Goal: Use online tool/utility: Utilize a website feature to perform a specific function

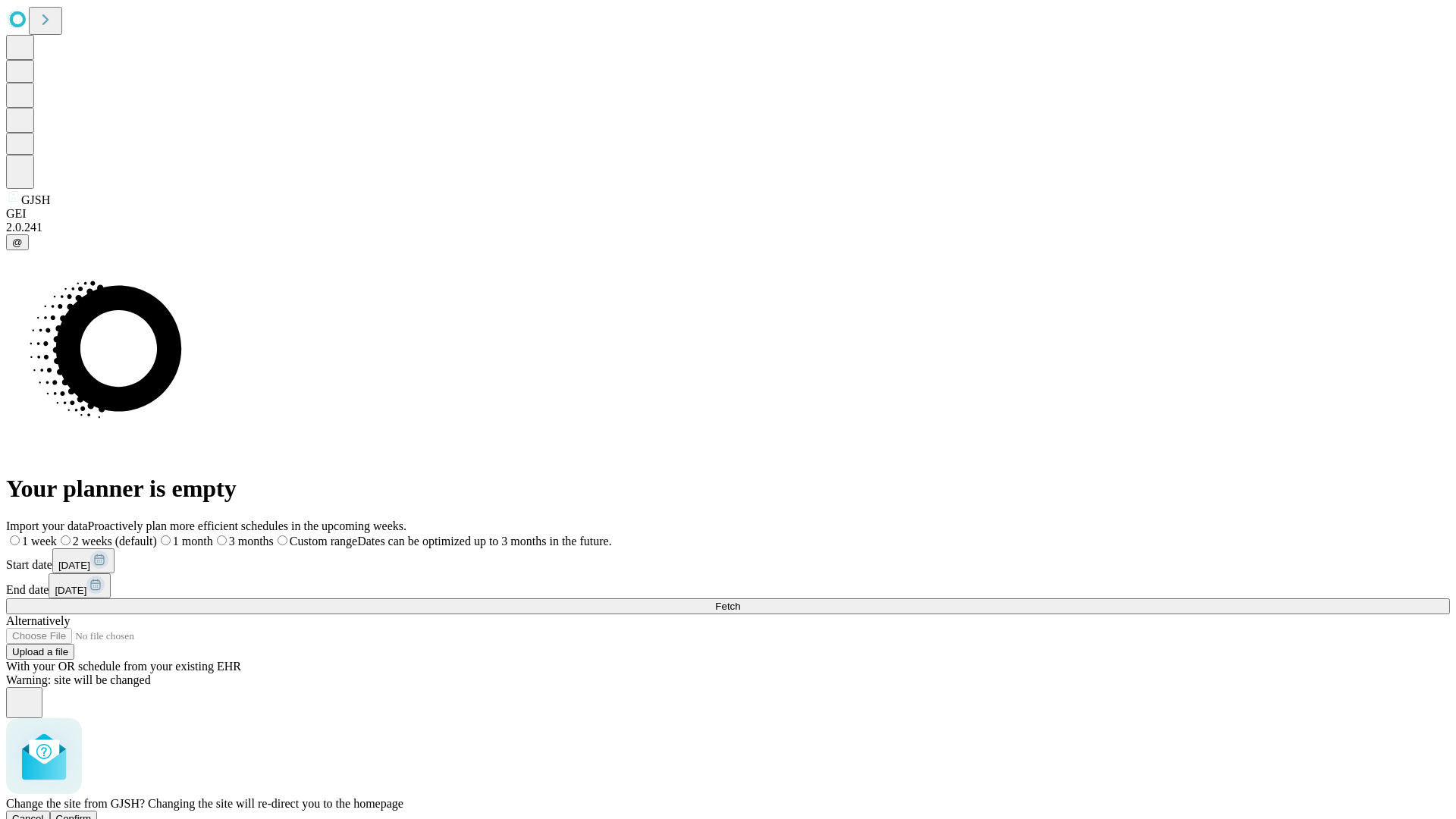
click at [92, 812] on span "Confirm" at bounding box center [73, 818] width 36 height 12
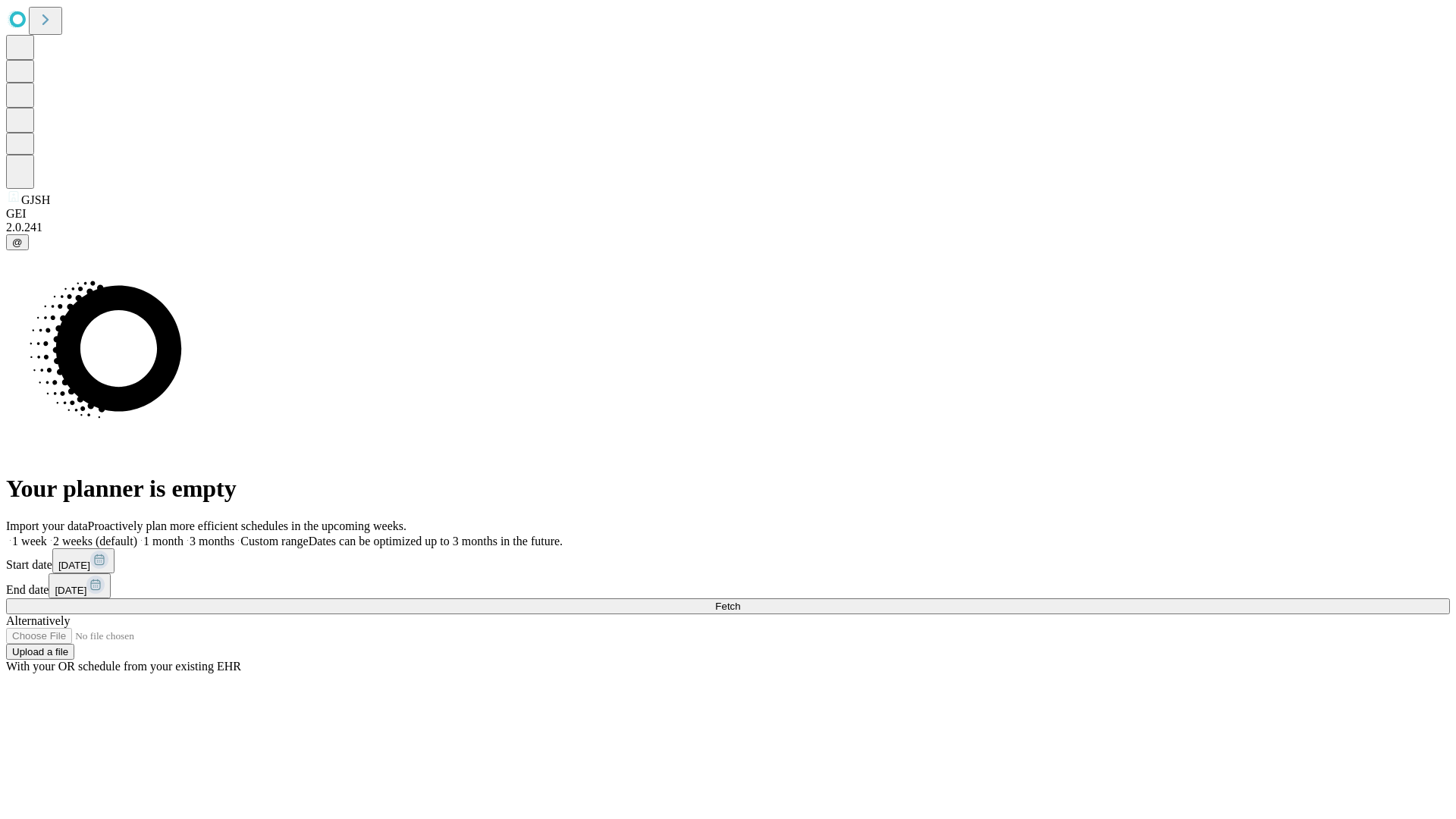
click at [183, 534] on label "1 month" at bounding box center [161, 540] width 47 height 12
click at [740, 600] on span "Fetch" at bounding box center [728, 606] width 25 height 12
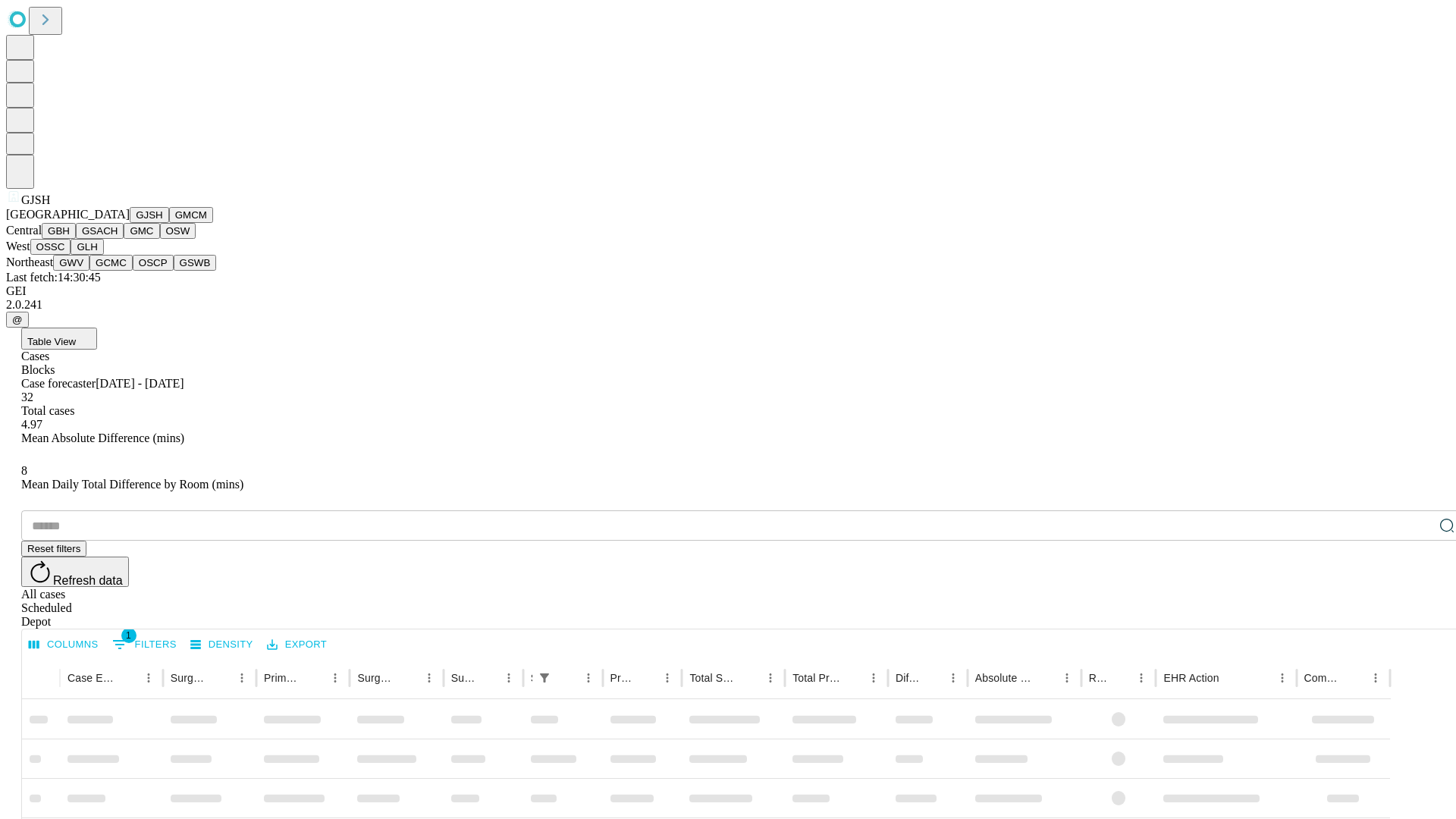
click at [169, 223] on button "GMCM" at bounding box center [191, 215] width 44 height 16
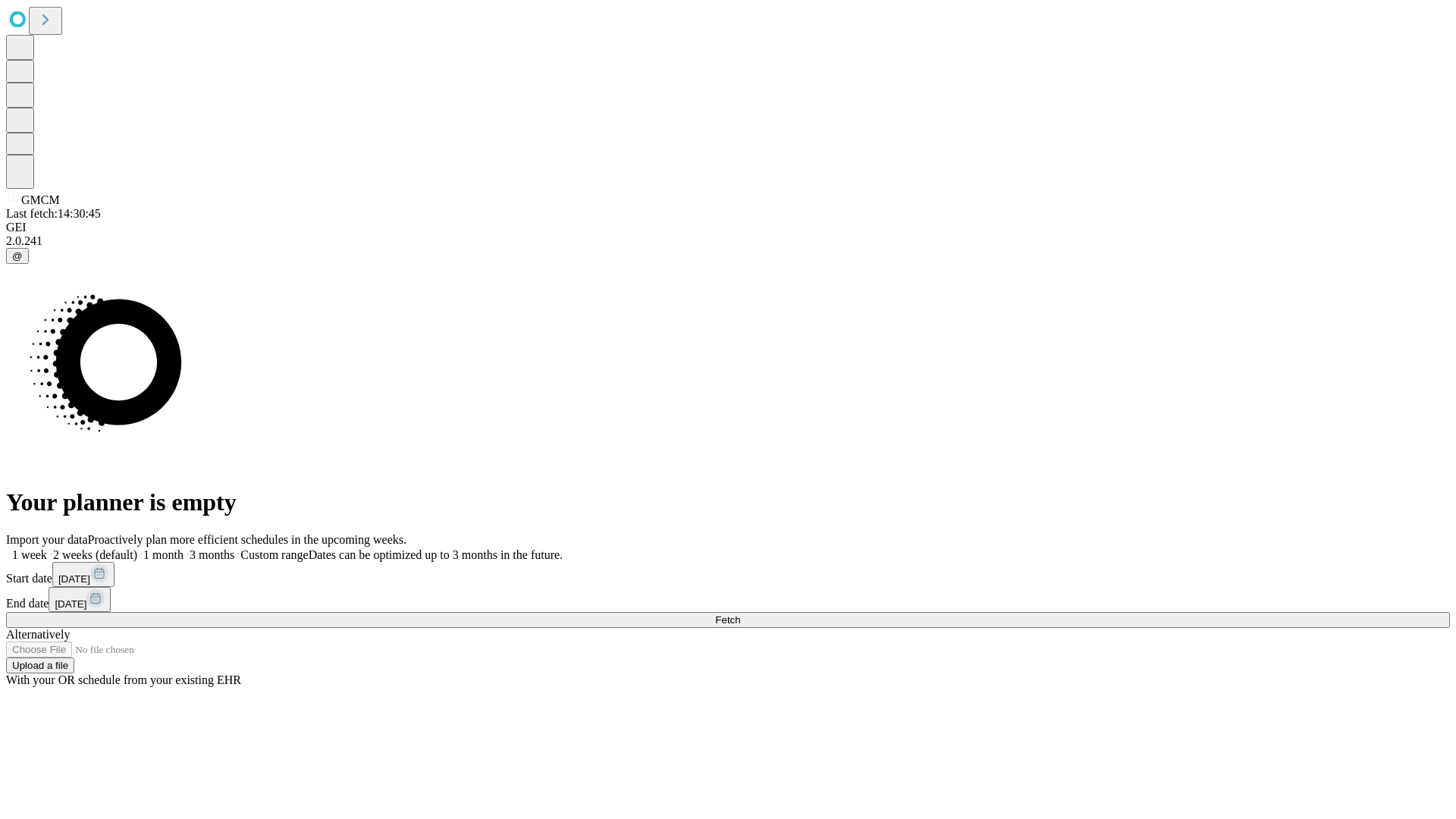
click at [183, 548] on label "1 month" at bounding box center [161, 554] width 47 height 12
click at [740, 614] on span "Fetch" at bounding box center [728, 620] width 25 height 12
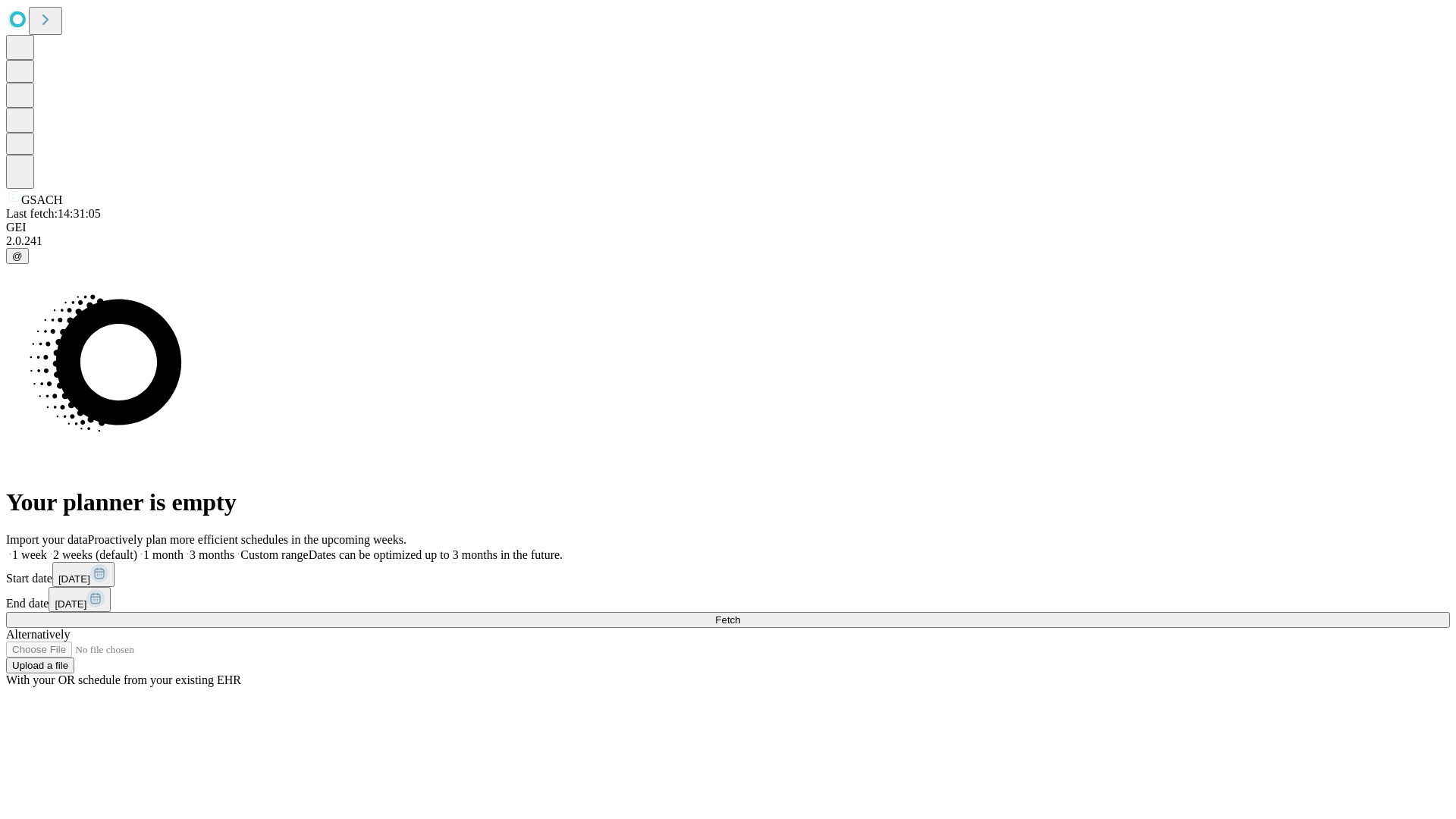
click at [183, 548] on label "1 month" at bounding box center [161, 554] width 47 height 12
click at [740, 614] on span "Fetch" at bounding box center [728, 620] width 25 height 12
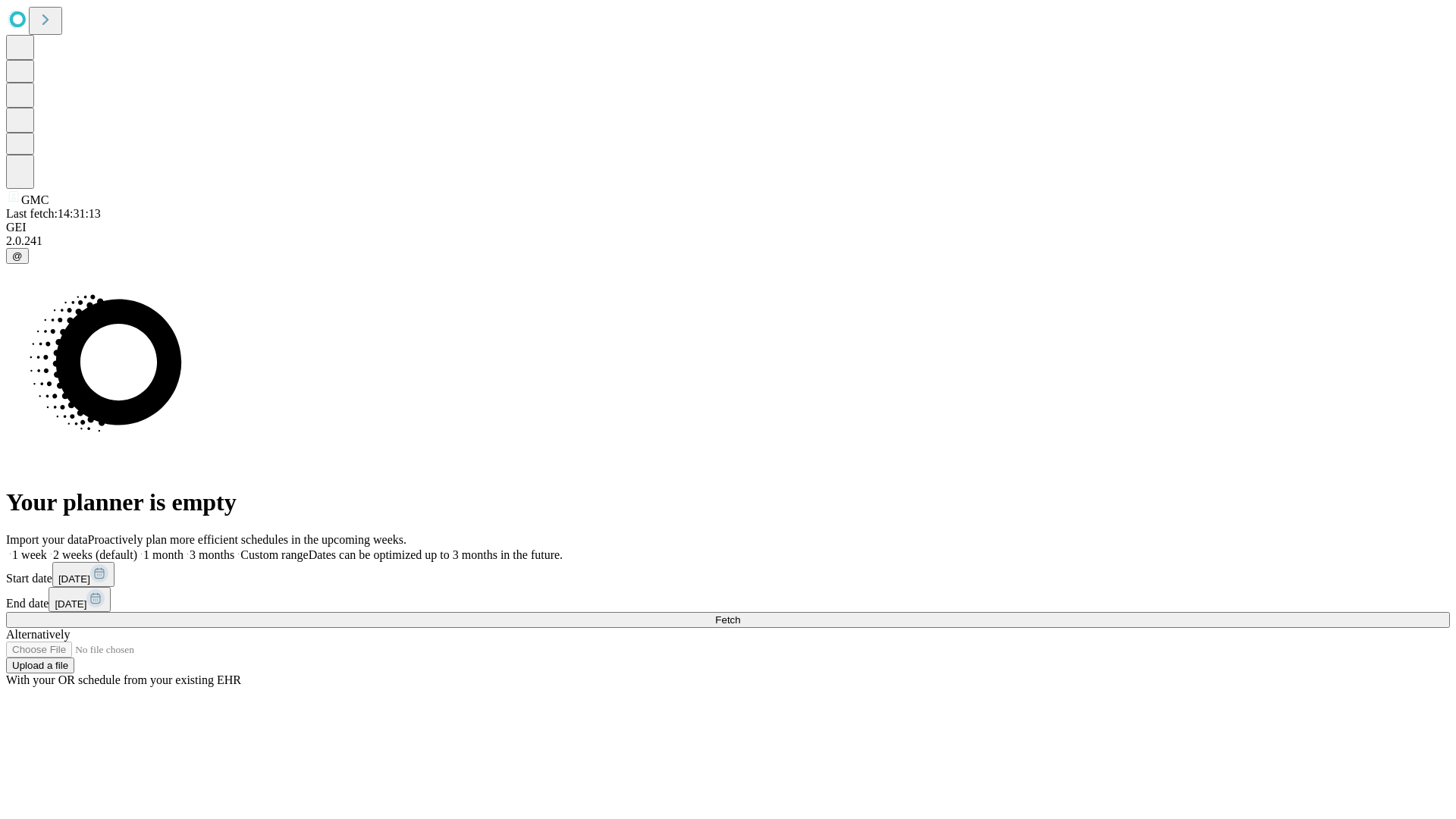
click at [183, 548] on label "1 month" at bounding box center [161, 554] width 47 height 12
click at [740, 614] on span "Fetch" at bounding box center [728, 620] width 25 height 12
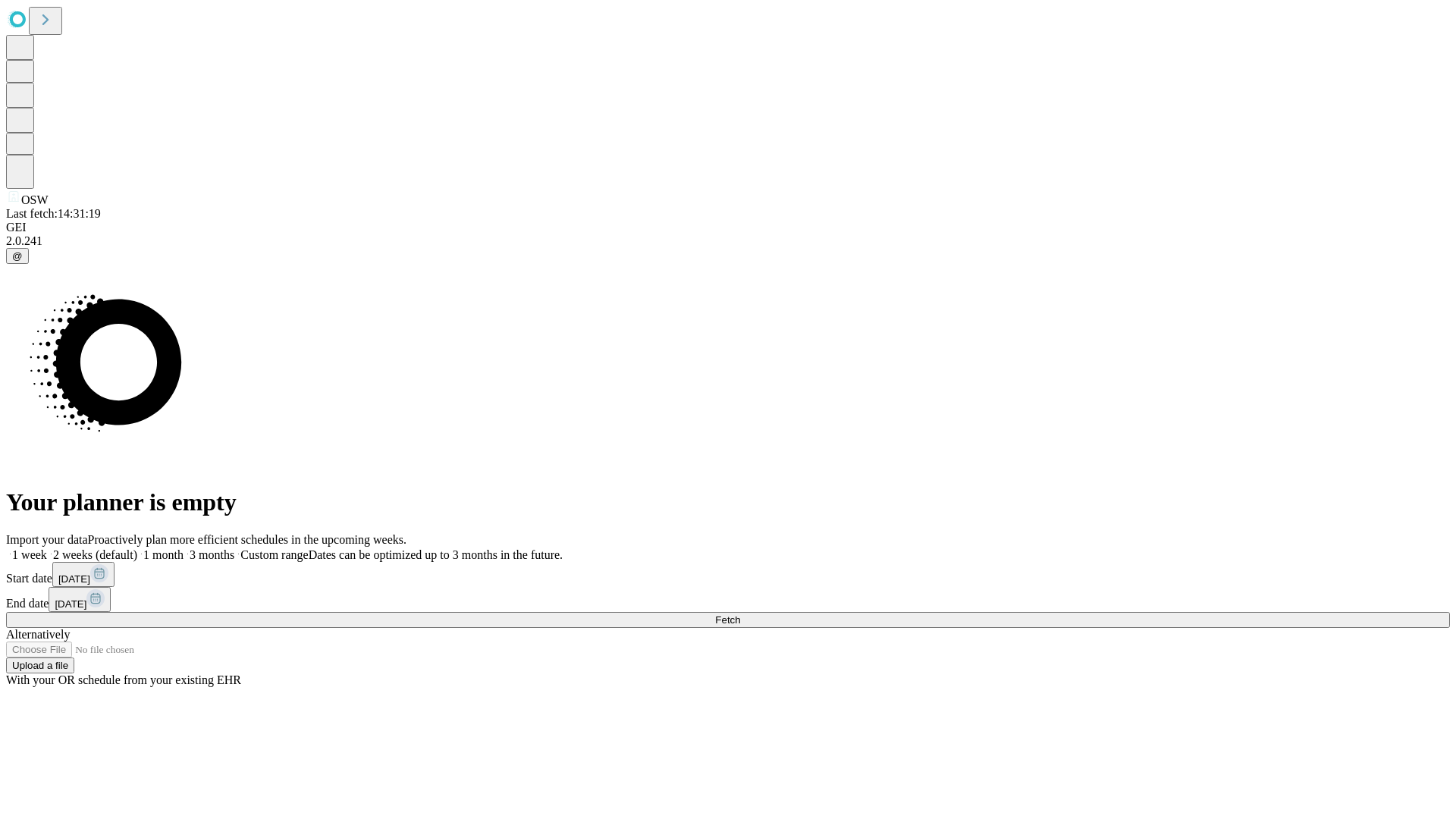
click at [183, 548] on label "1 month" at bounding box center [161, 554] width 47 height 12
click at [740, 614] on span "Fetch" at bounding box center [728, 620] width 25 height 12
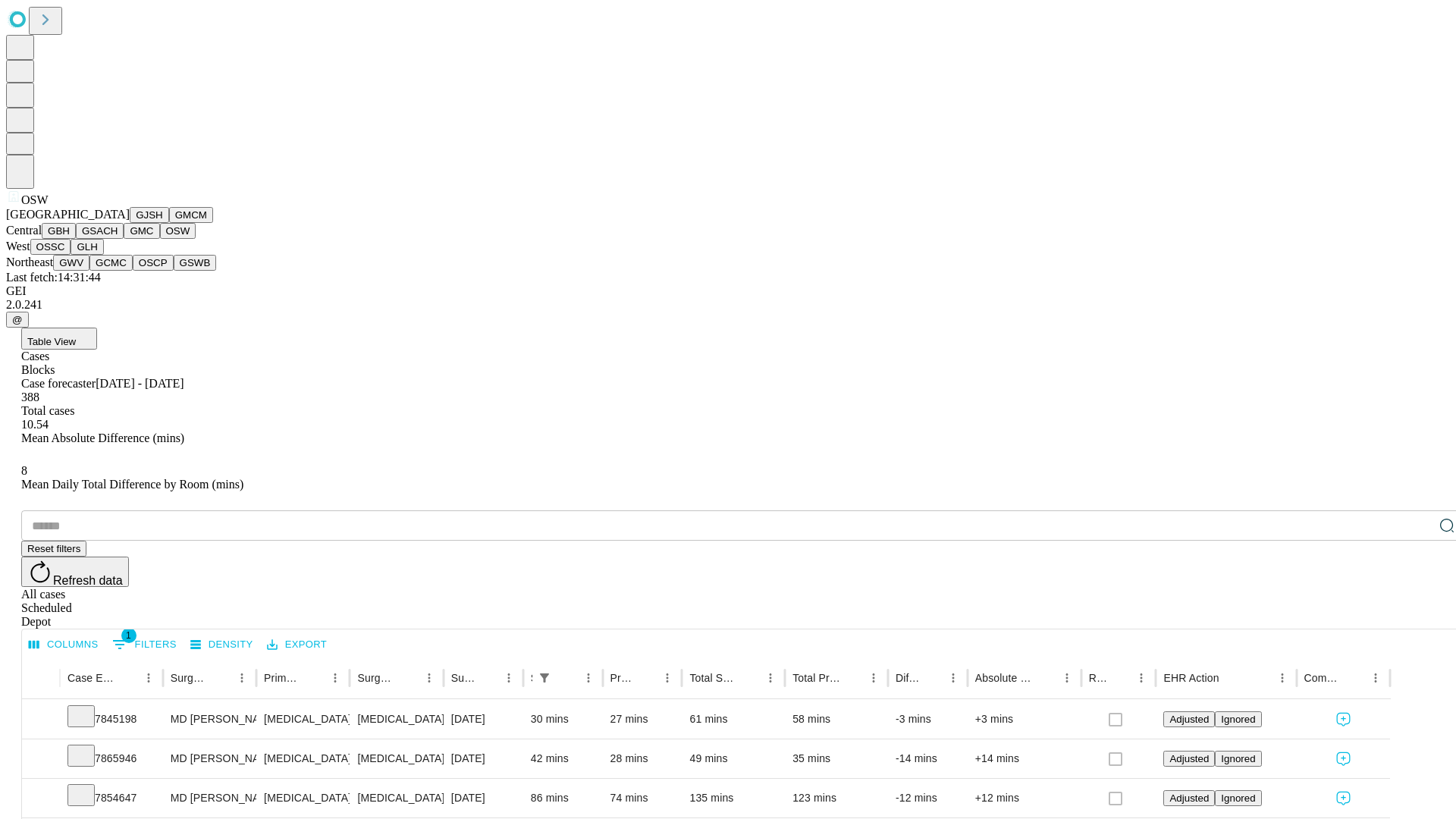
click at [72, 255] on button "OSSC" at bounding box center [50, 246] width 41 height 16
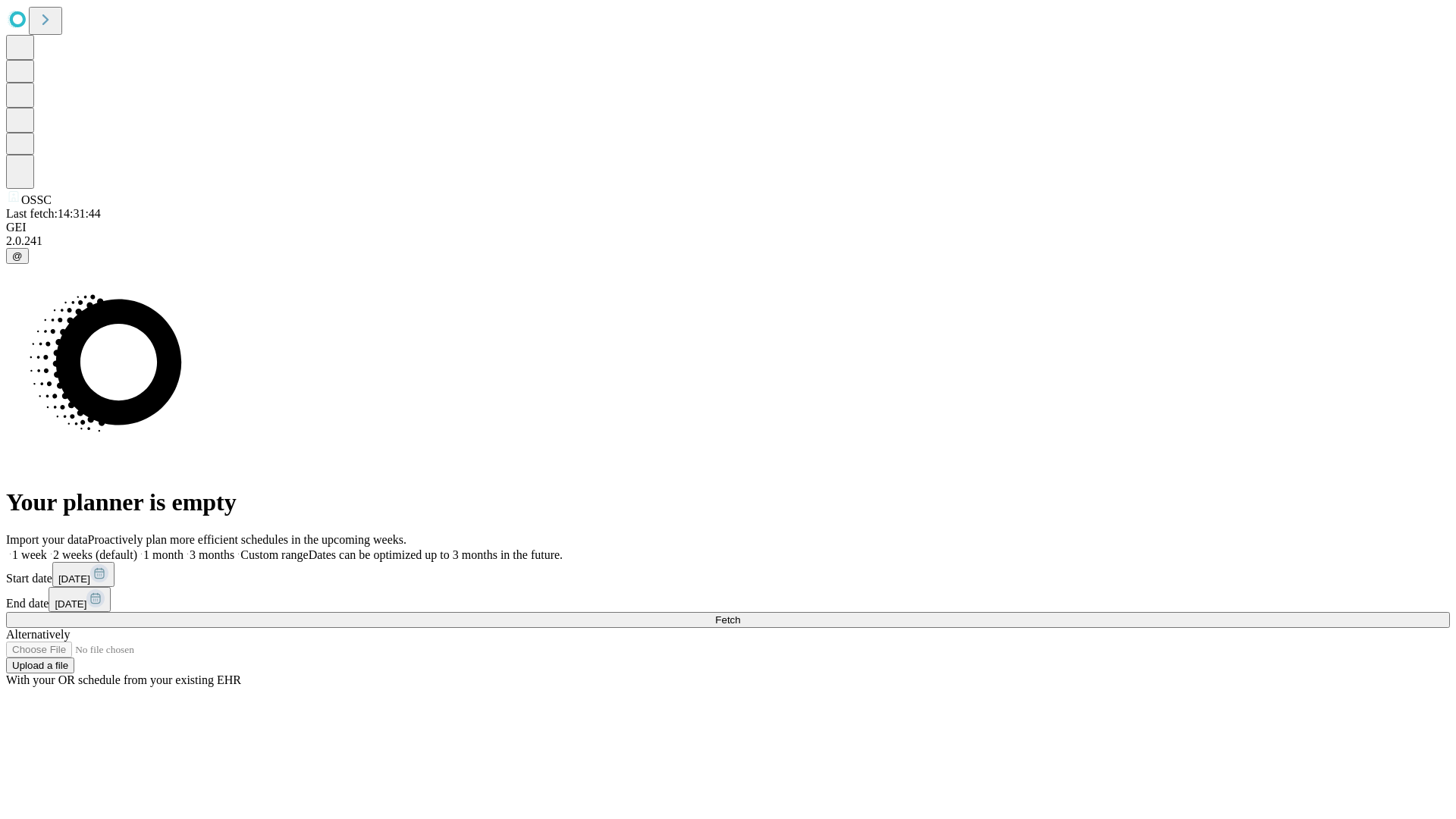
click at [183, 548] on label "1 month" at bounding box center [161, 554] width 47 height 12
click at [740, 614] on span "Fetch" at bounding box center [728, 620] width 25 height 12
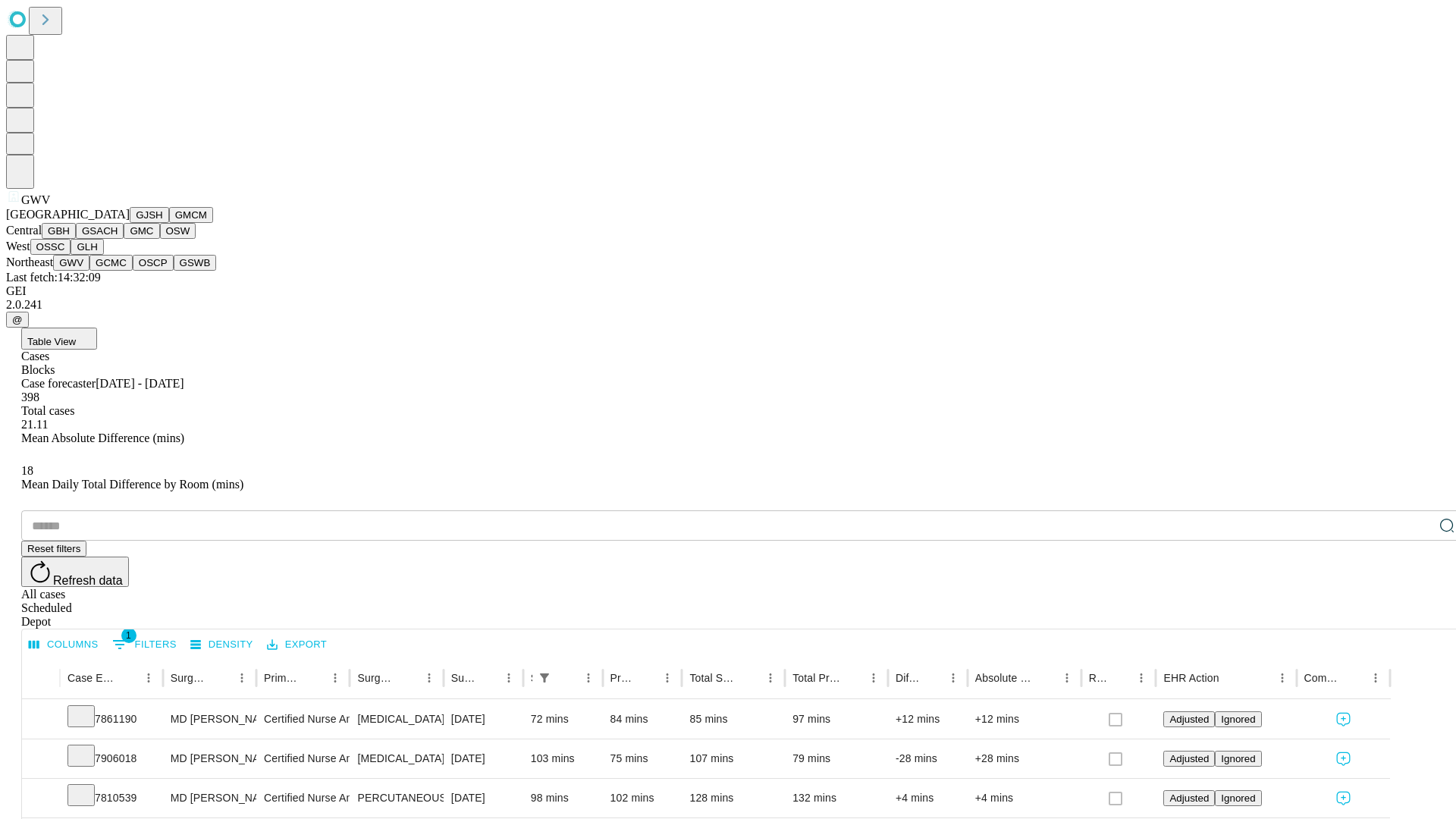
click at [117, 271] on button "GCMC" at bounding box center [111, 262] width 43 height 16
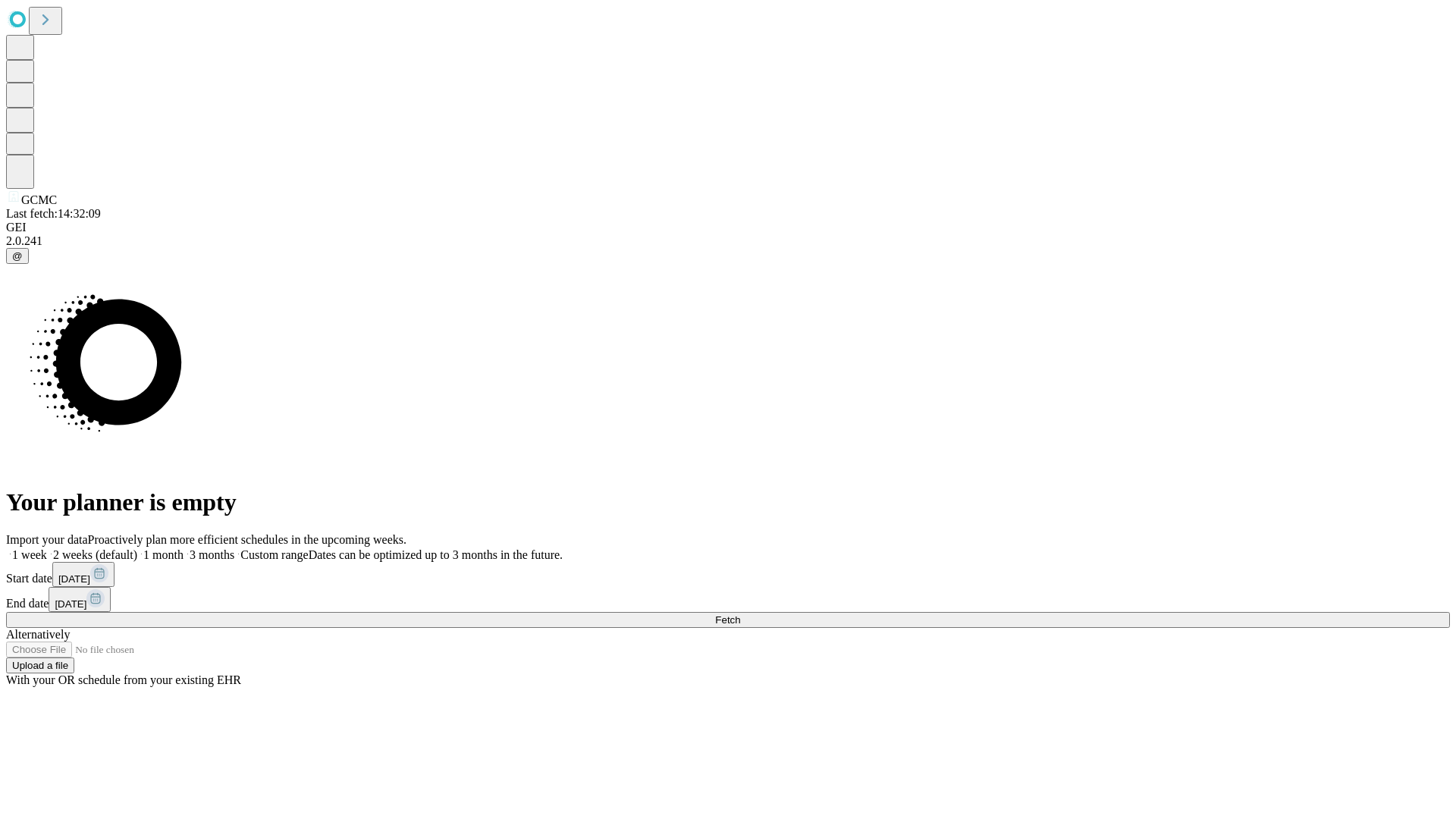
click at [183, 548] on label "1 month" at bounding box center [161, 554] width 47 height 12
click at [740, 614] on span "Fetch" at bounding box center [728, 620] width 25 height 12
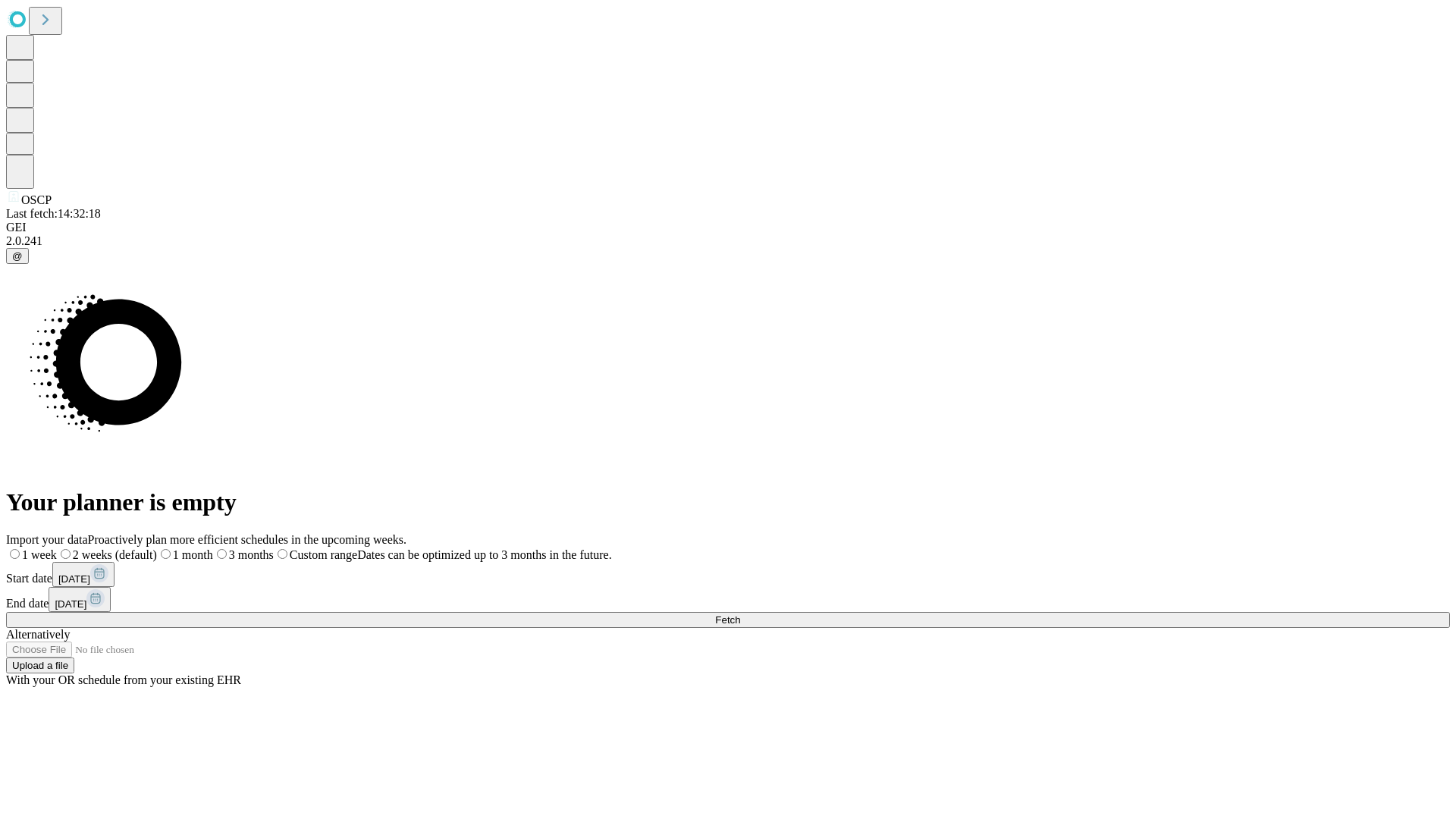
click at [213, 548] on label "1 month" at bounding box center [185, 554] width 56 height 12
click at [740, 614] on span "Fetch" at bounding box center [728, 620] width 25 height 12
